Goal: Information Seeking & Learning: Learn about a topic

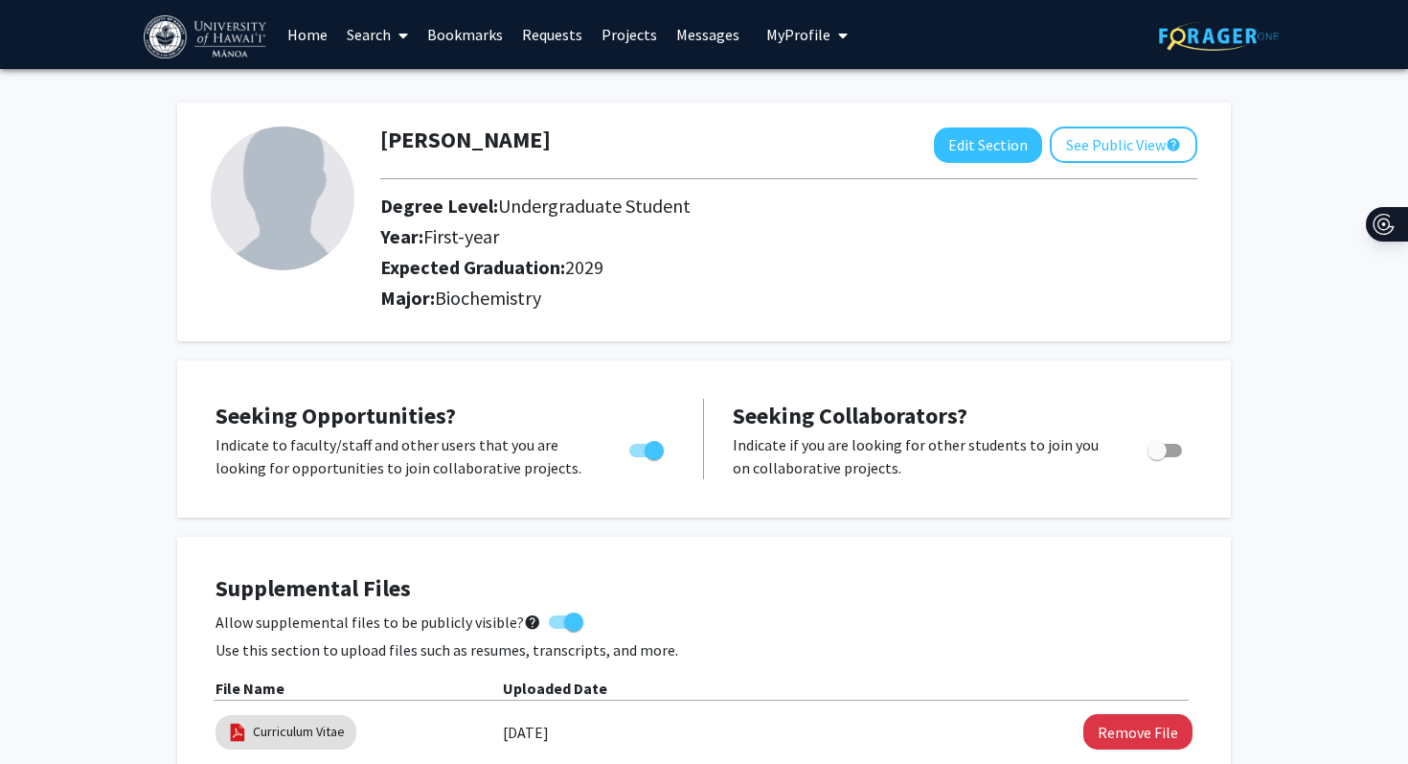
click at [813, 36] on span "My Profile" at bounding box center [798, 34] width 64 height 19
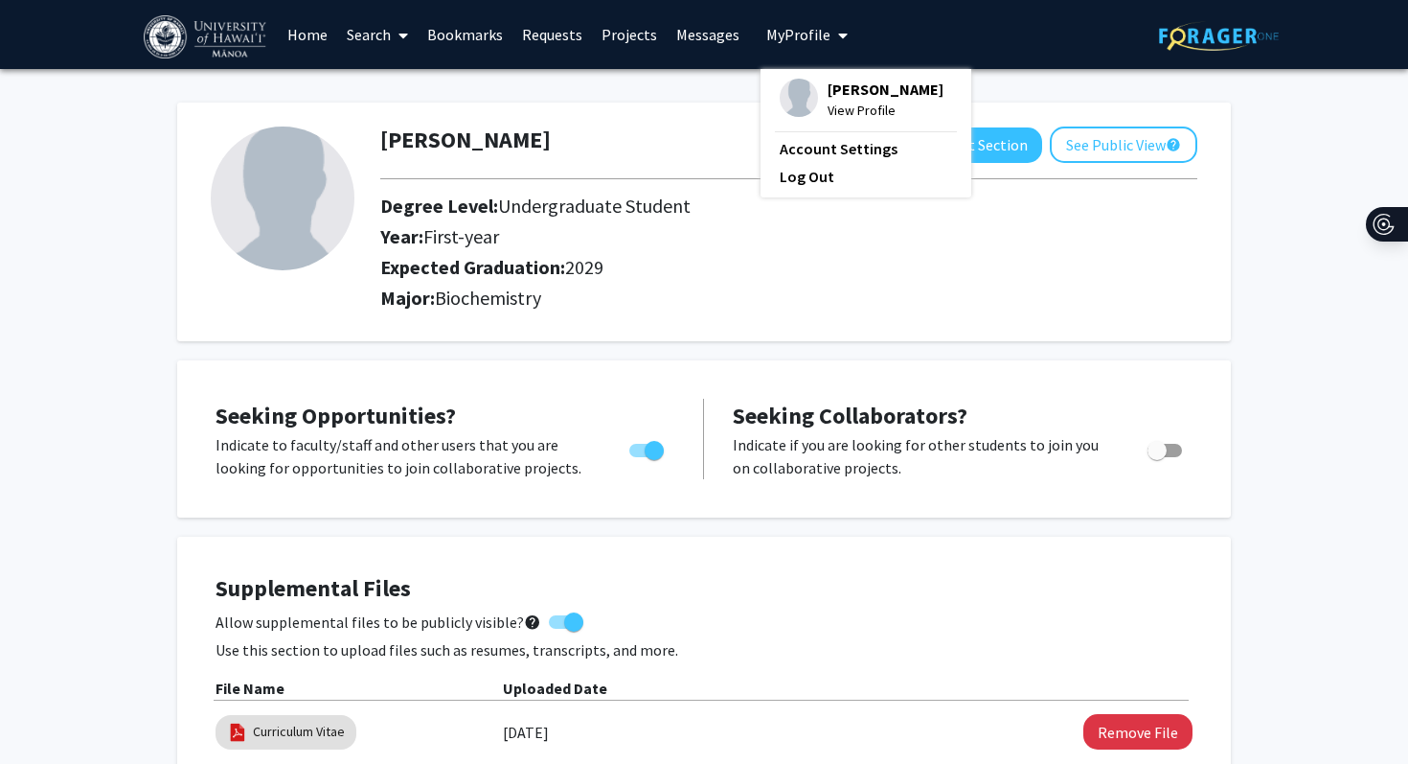
click at [648, 35] on link "Projects" at bounding box center [629, 34] width 75 height 67
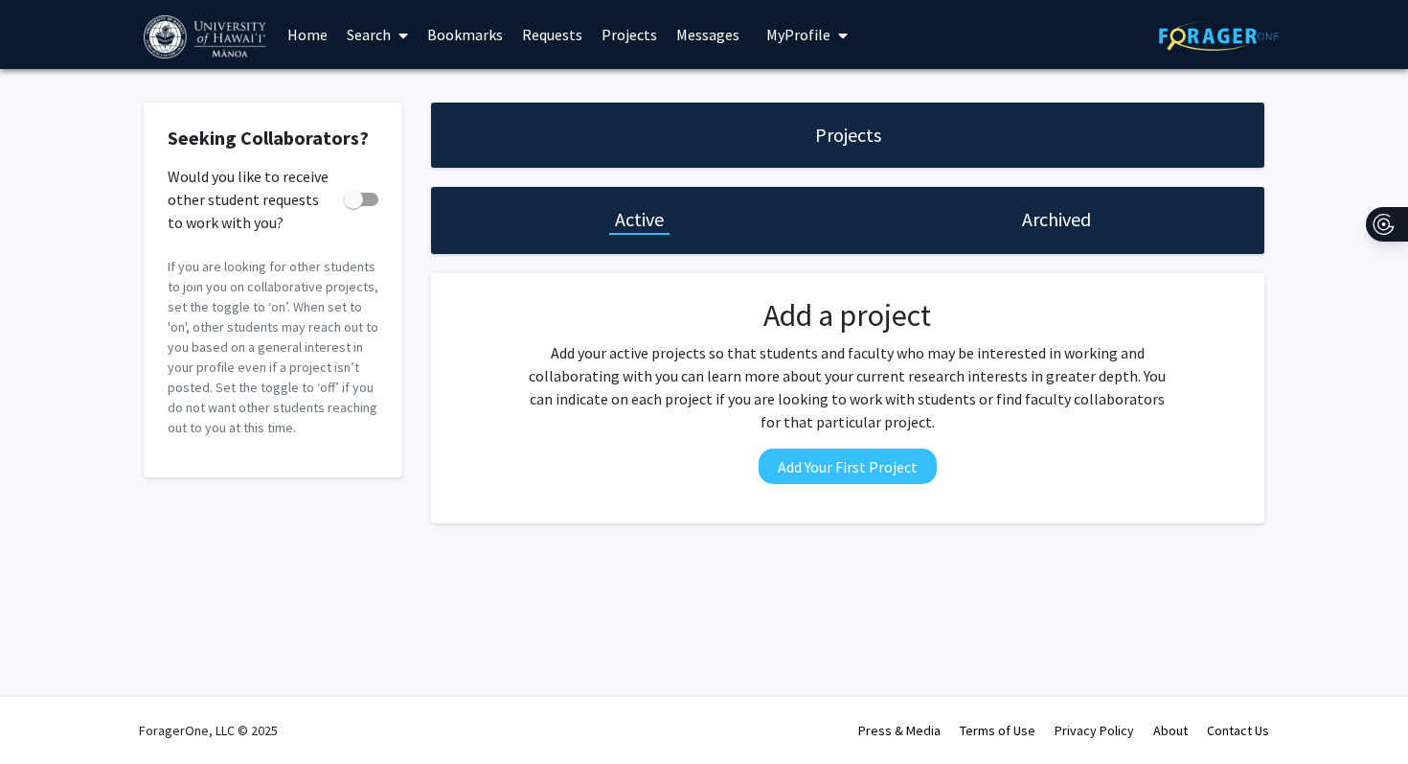
click at [545, 29] on link "Requests" at bounding box center [553, 34] width 80 height 67
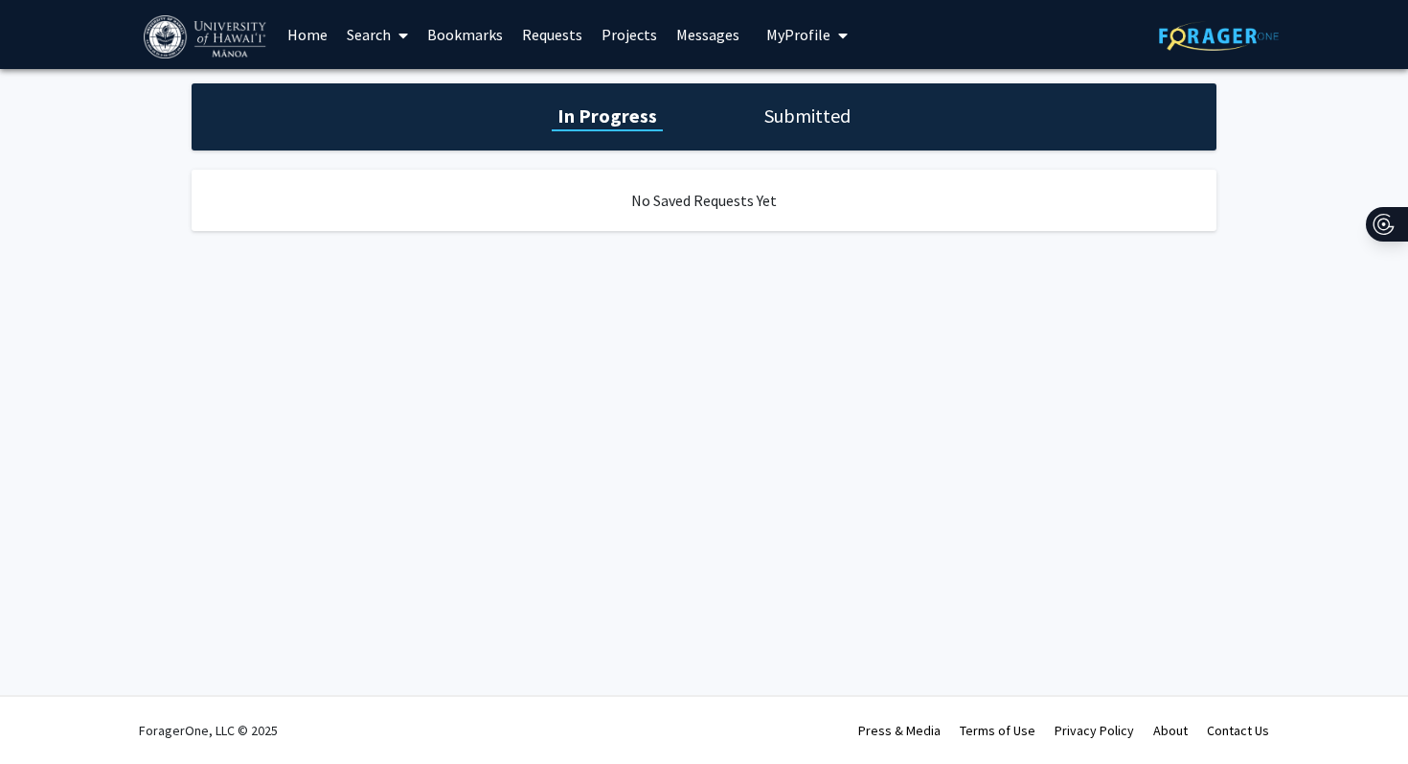
click at [434, 35] on link "Bookmarks" at bounding box center [465, 34] width 95 height 67
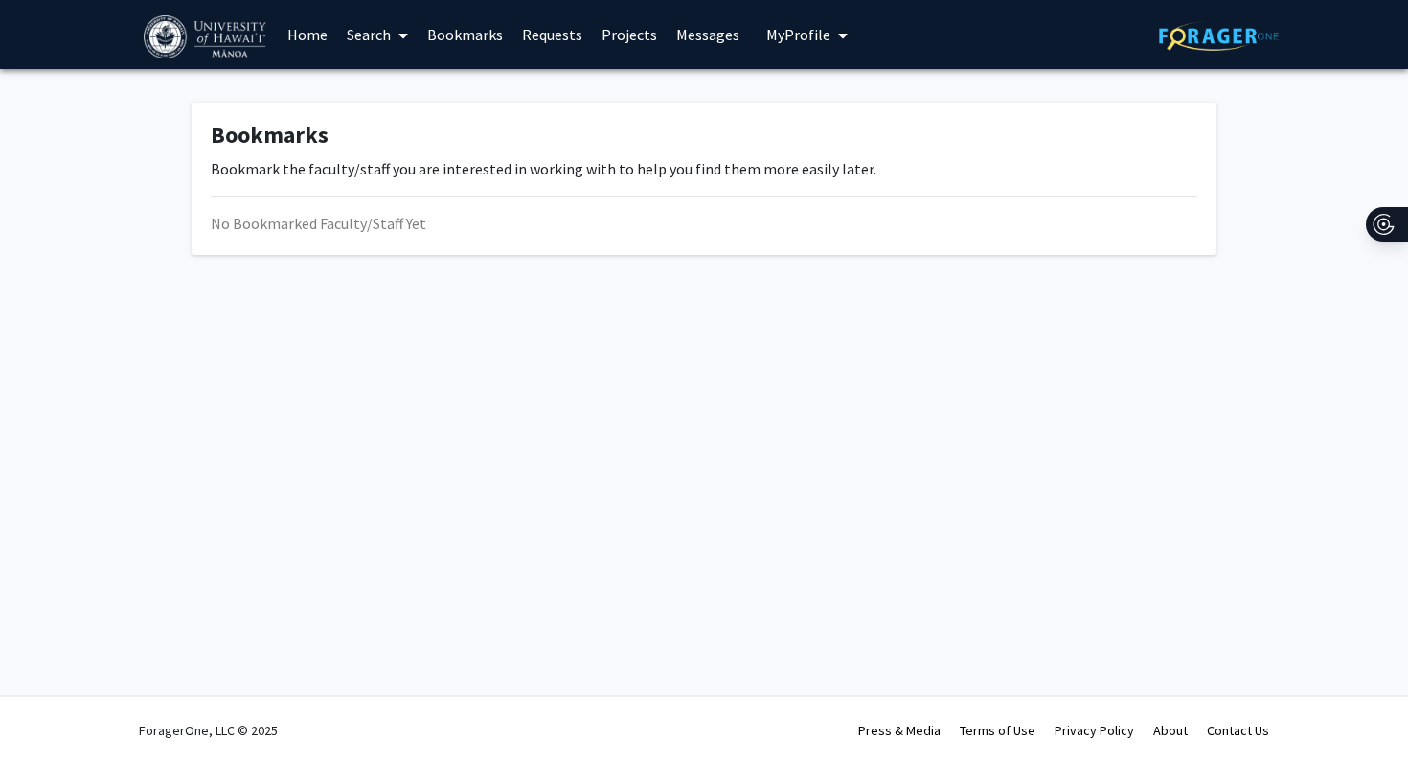
click at [377, 30] on link "Search" at bounding box center [377, 34] width 80 height 67
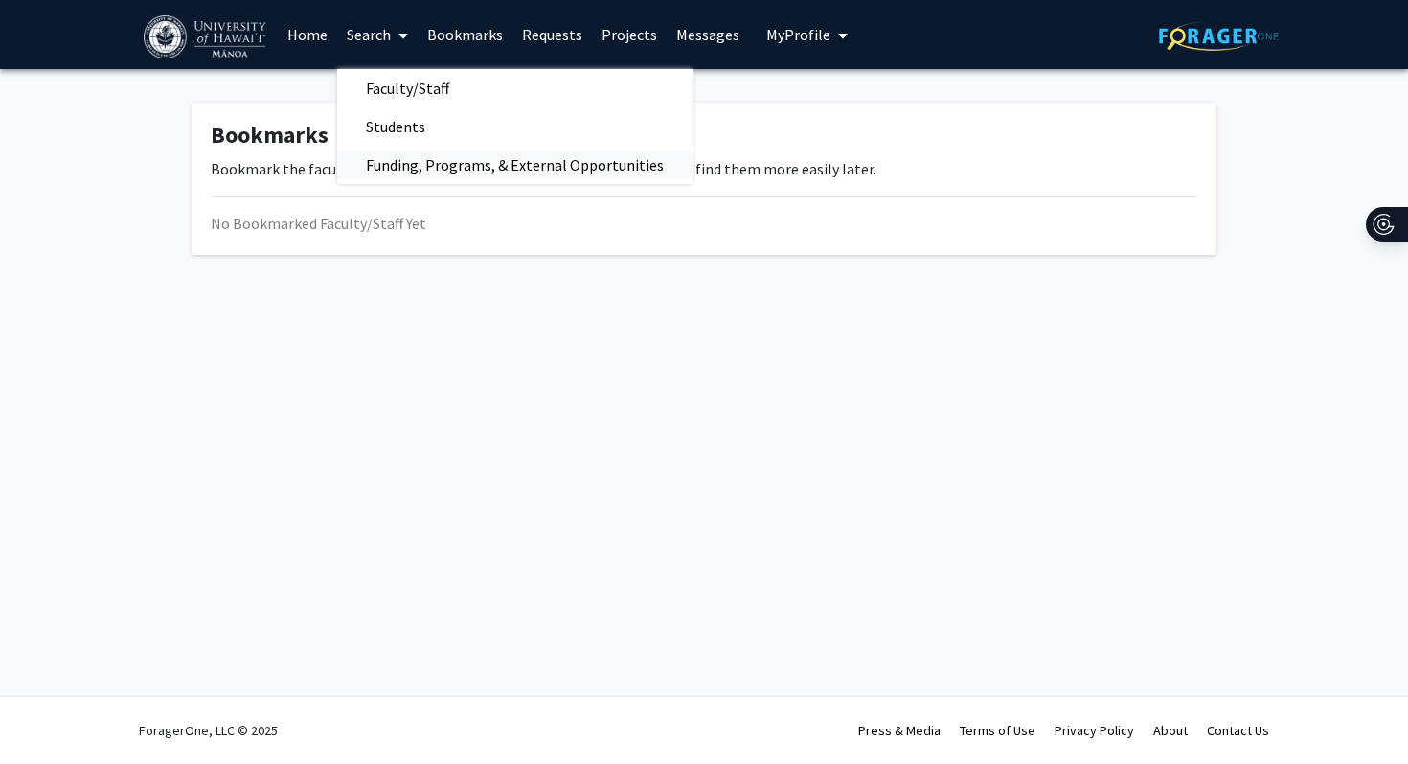
click at [429, 171] on span "Funding, Programs, & External Opportunities" at bounding box center [514, 165] width 355 height 38
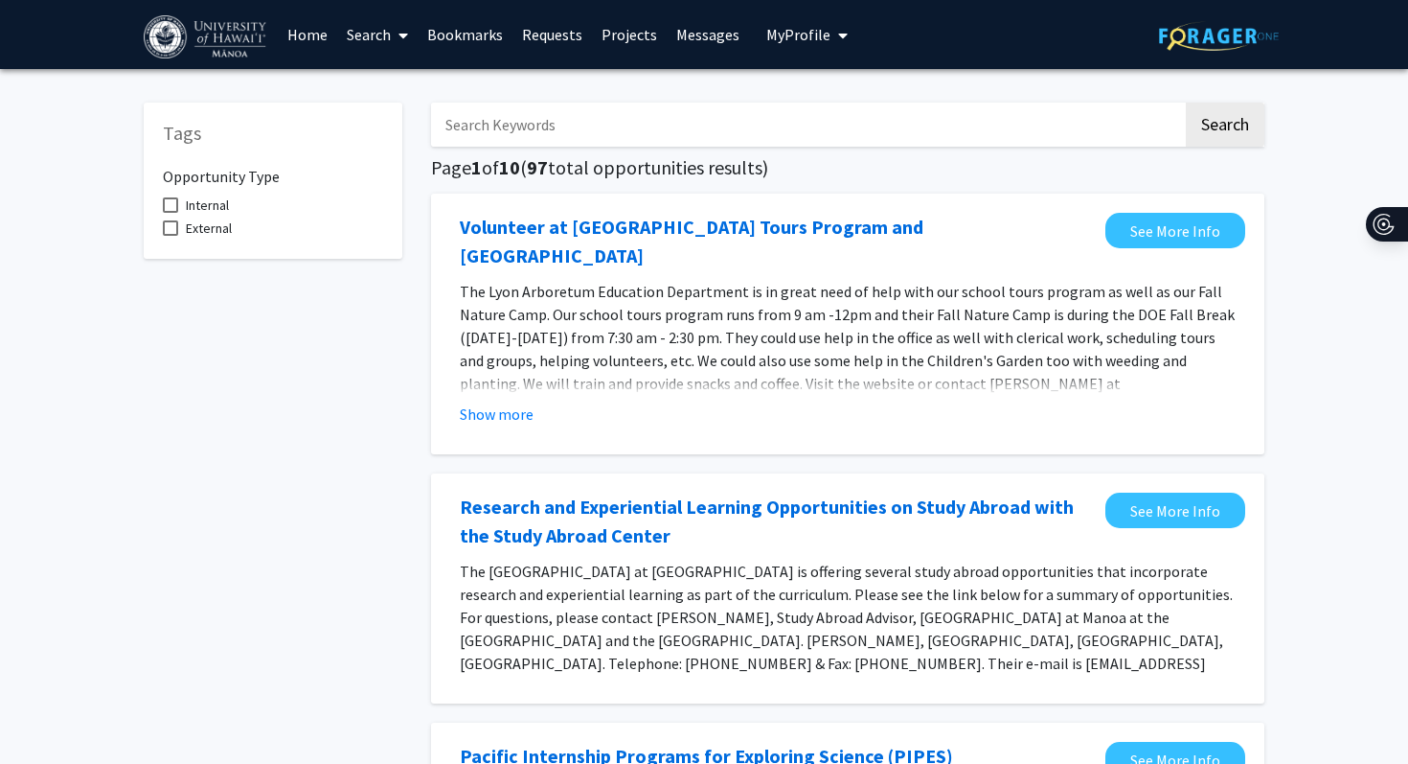
click at [1053, 134] on input "Search Keywords" at bounding box center [807, 125] width 752 height 44
type input "erc"
click at [1186, 103] on button "Search" at bounding box center [1225, 125] width 79 height 44
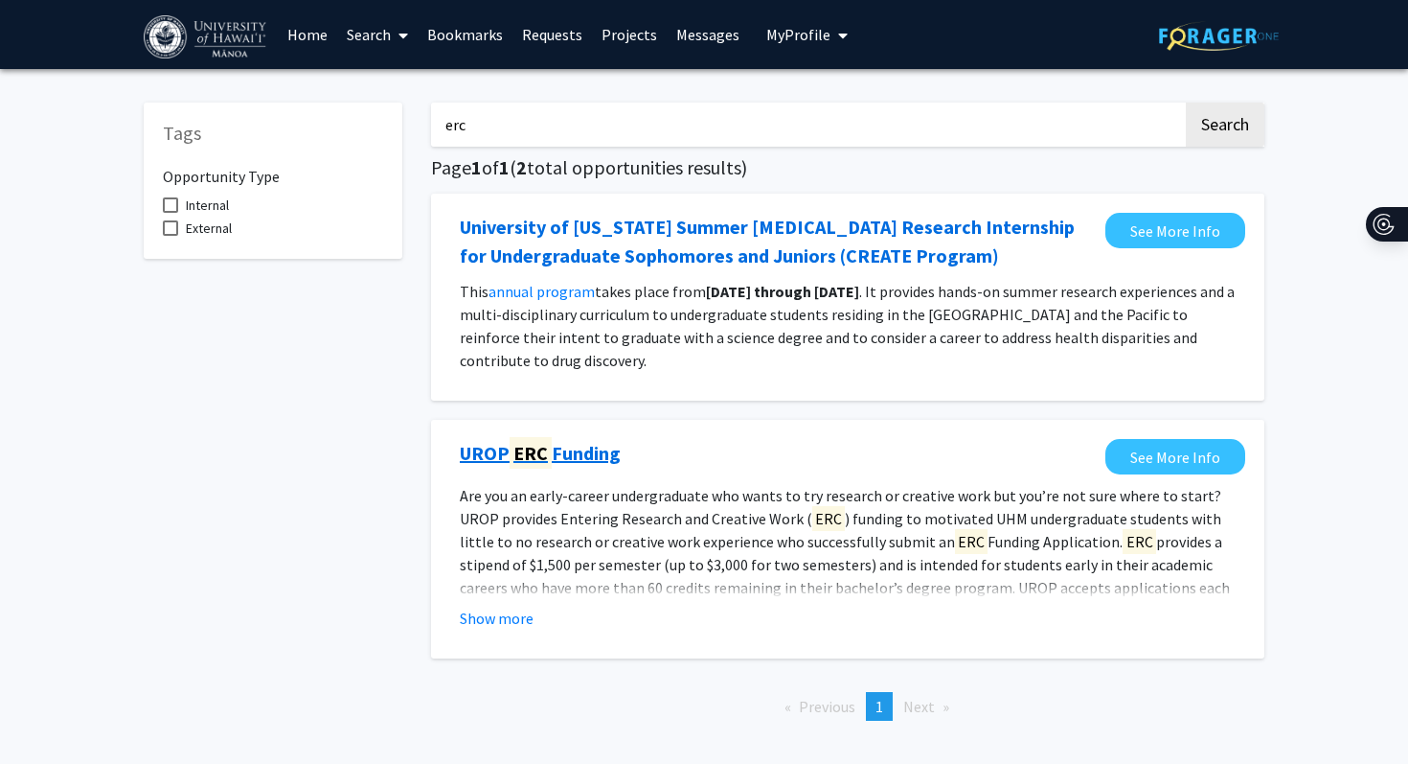
click at [557, 461] on link "UROP ERC Funding" at bounding box center [540, 453] width 161 height 29
click at [547, 452] on mark "ERC" at bounding box center [531, 453] width 42 height 32
click at [535, 449] on mark "ERC" at bounding box center [531, 453] width 42 height 32
